Goal: Information Seeking & Learning: Learn about a topic

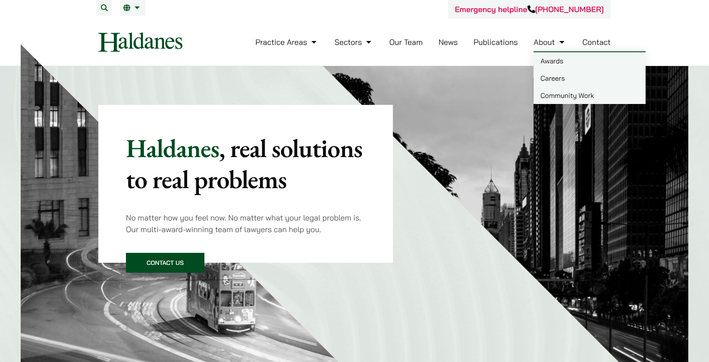
click at [555, 82] on link "Careers" at bounding box center [589, 77] width 112 height 17
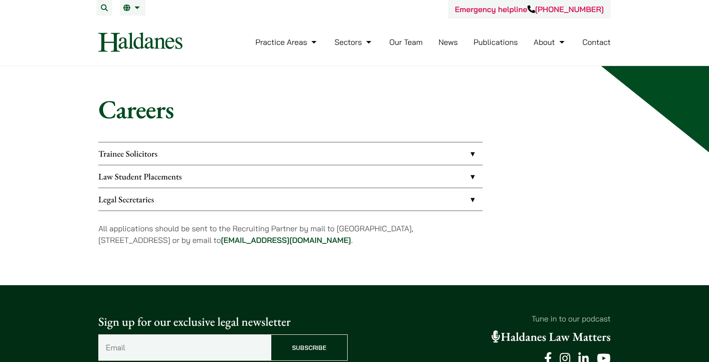
click at [154, 188] on link "Legal Secretaries" at bounding box center [290, 199] width 384 height 22
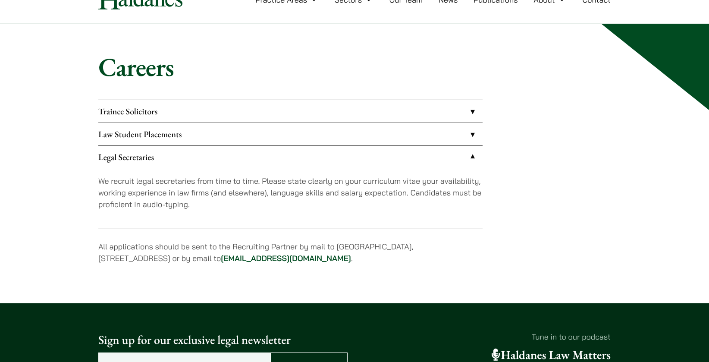
scroll to position [43, 0]
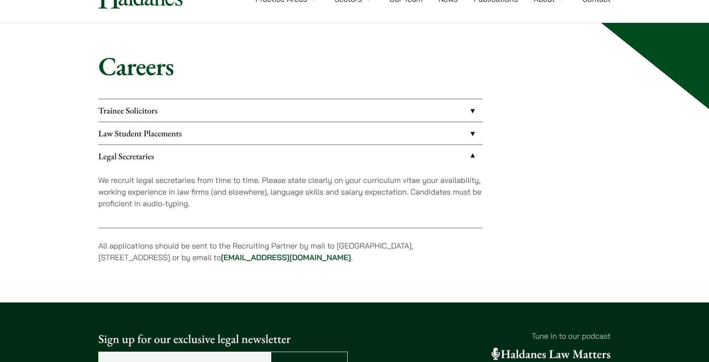
click at [160, 140] on link "Law Student Placements" at bounding box center [290, 133] width 384 height 22
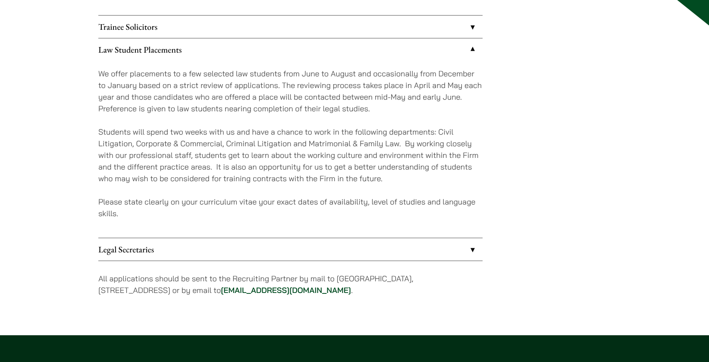
scroll to position [129, 0]
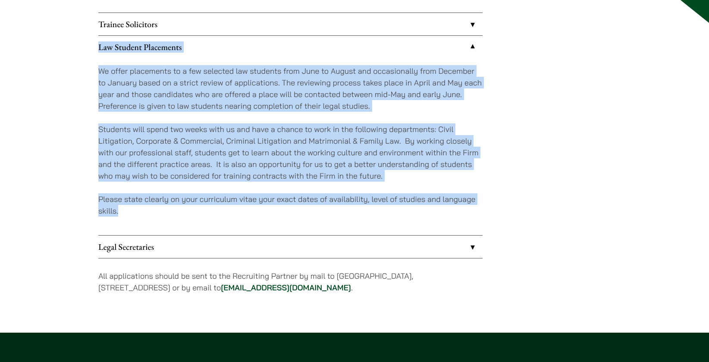
drag, startPoint x: 167, startPoint y: 209, endPoint x: 56, endPoint y: 49, distance: 194.8
click at [56, 49] on div "Careers Trainee Solicitors We look to recruit two to four top-quality trainee s…" at bounding box center [354, 135] width 709 height 396
copy li "Lor Ipsumdo Sitametcon Ad elits doeiusmodt in u lab etdolore mag aliquaen admi …"
click at [221, 114] on div "We offer placements to a few selected law students from June to August and occa…" at bounding box center [290, 146] width 384 height 177
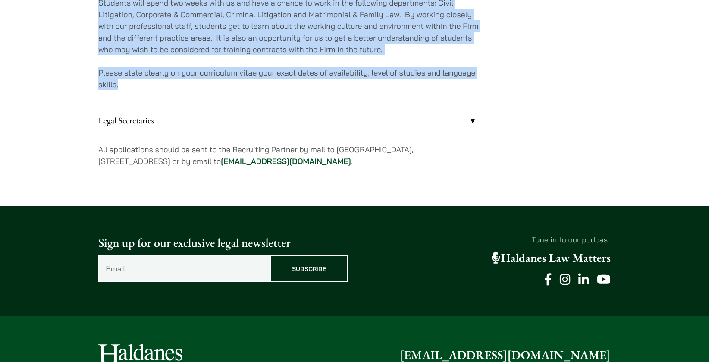
scroll to position [302, 0]
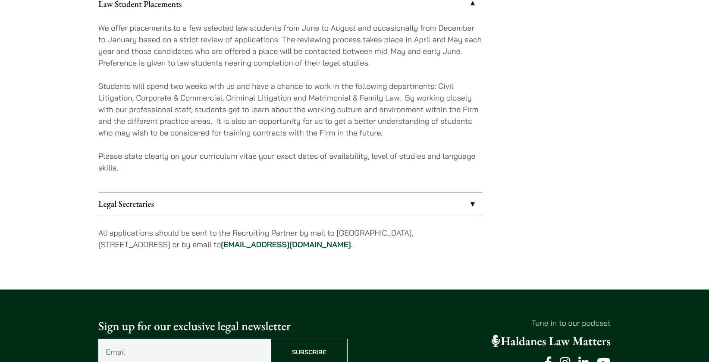
scroll to position [172, 0]
click at [376, 192] on link "Legal Secretaries" at bounding box center [290, 203] width 384 height 22
